Goal: Transaction & Acquisition: Download file/media

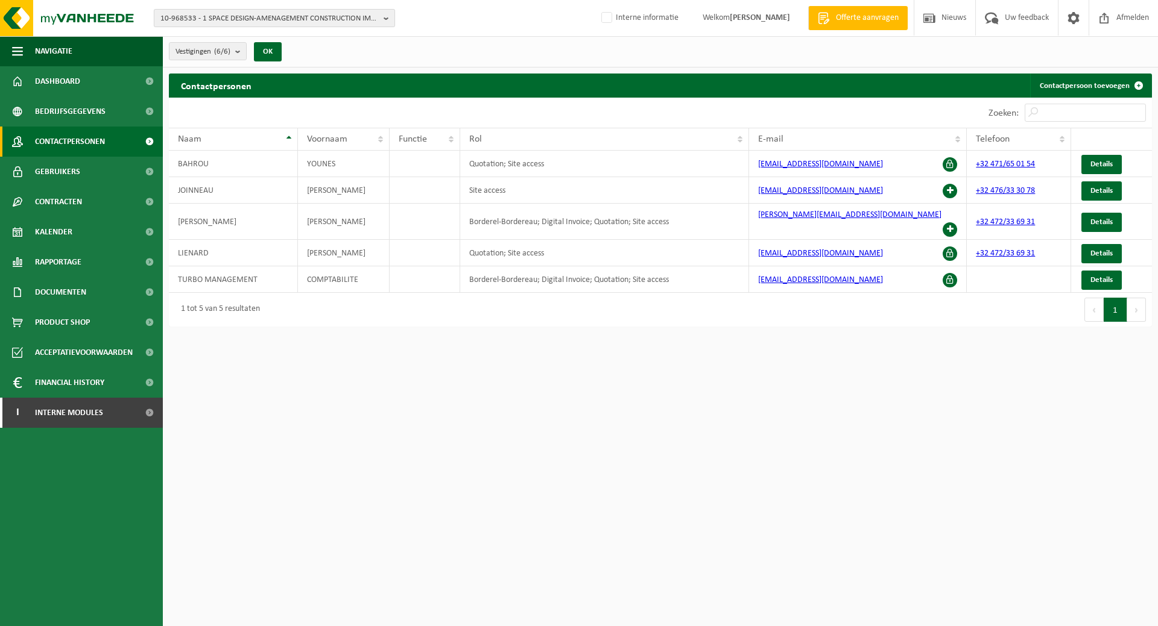
click at [389, 16] on b "button" at bounding box center [388, 18] width 11 height 17
type input "10-957594"
click at [236, 56] on strong "10-957594 - CASTELLI & FILS SPRL" at bounding box center [227, 55] width 135 height 9
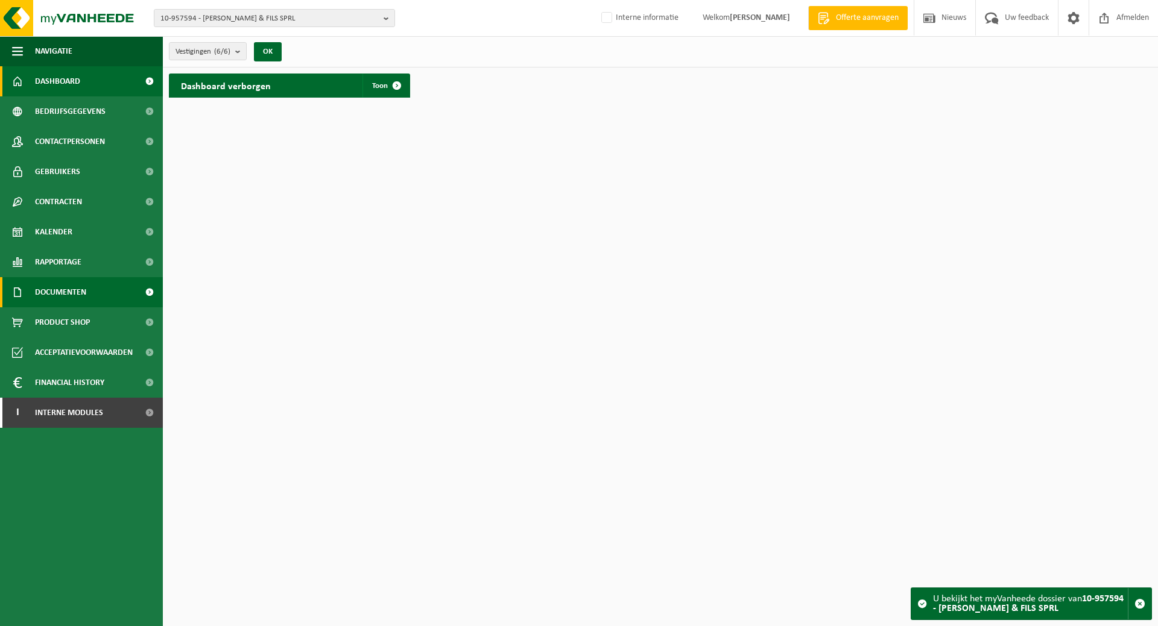
click at [75, 292] on span "Documenten" at bounding box center [60, 292] width 51 height 30
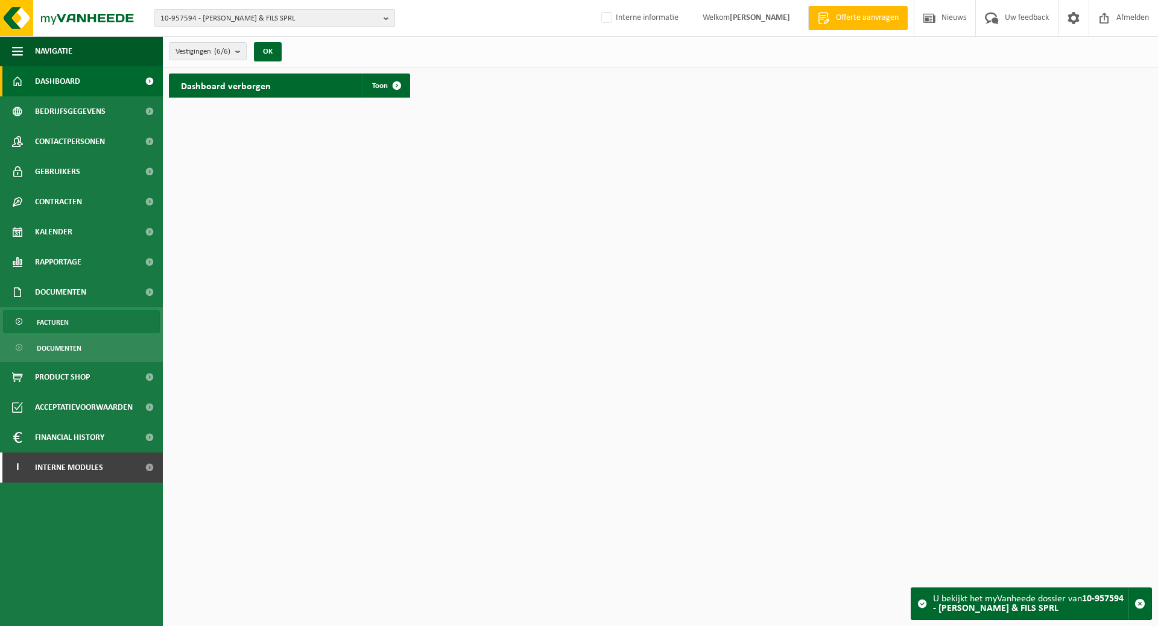
click at [75, 323] on link "Facturen" at bounding box center [81, 322] width 157 height 23
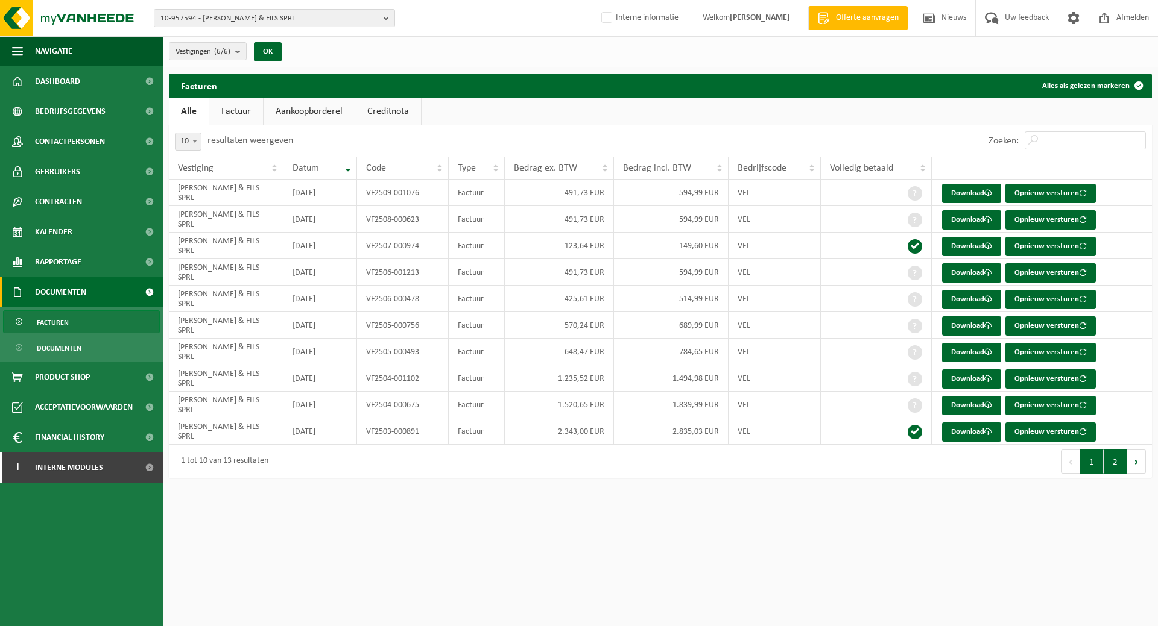
click at [1118, 463] on button "2" at bounding box center [1115, 462] width 24 height 24
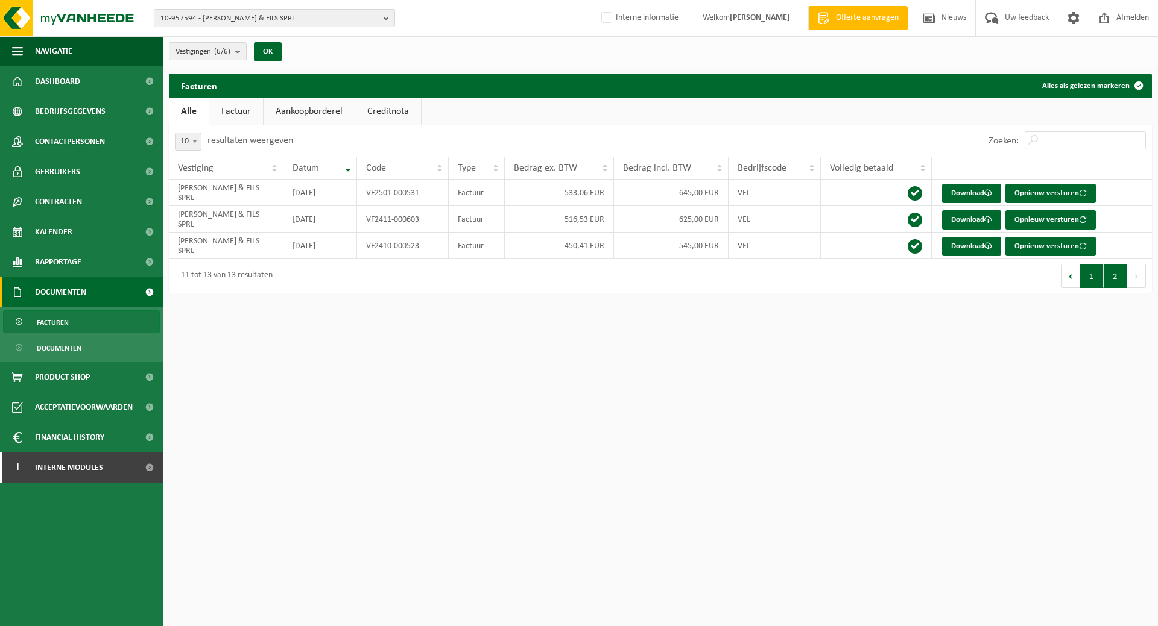
click at [1094, 273] on button "1" at bounding box center [1092, 276] width 24 height 24
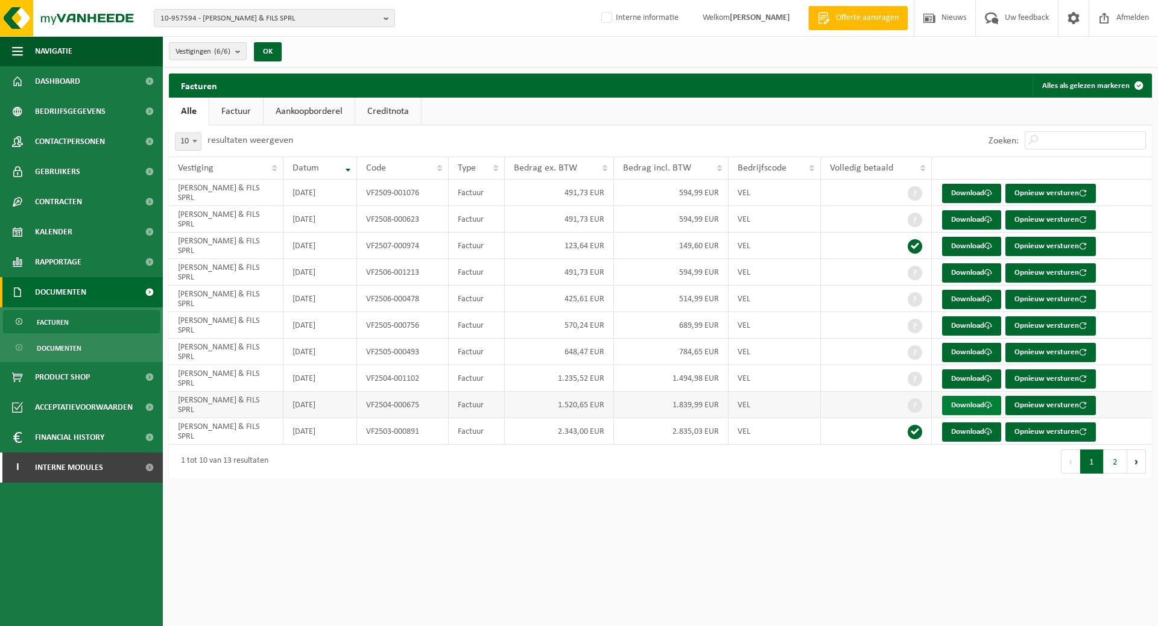
click at [972, 407] on link "Download" at bounding box center [971, 405] width 59 height 19
click at [974, 375] on link "Download" at bounding box center [971, 379] width 59 height 19
click at [961, 354] on link "Download" at bounding box center [971, 352] width 59 height 19
click at [976, 326] on link "Download" at bounding box center [971, 326] width 59 height 19
click at [983, 295] on link "Download" at bounding box center [971, 299] width 59 height 19
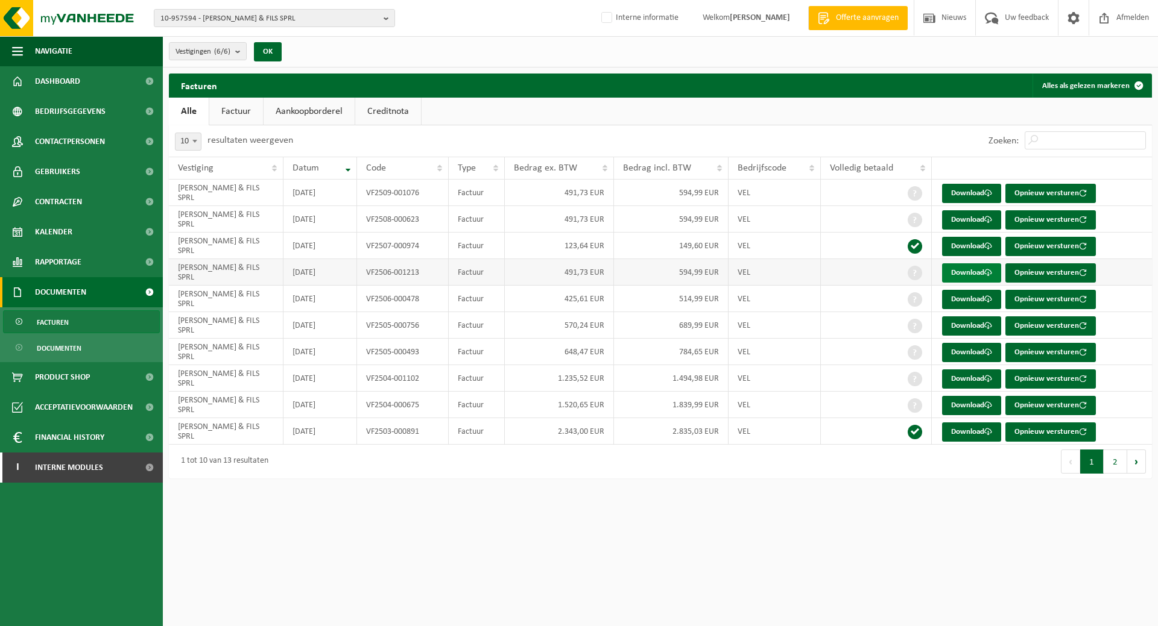
click at [966, 269] on link "Download" at bounding box center [971, 272] width 59 height 19
click at [976, 218] on link "Download" at bounding box center [971, 219] width 59 height 19
click at [964, 195] on link "Download" at bounding box center [971, 193] width 59 height 19
click at [1120, 456] on button "2" at bounding box center [1115, 462] width 24 height 24
